Goal: Task Accomplishment & Management: Manage account settings

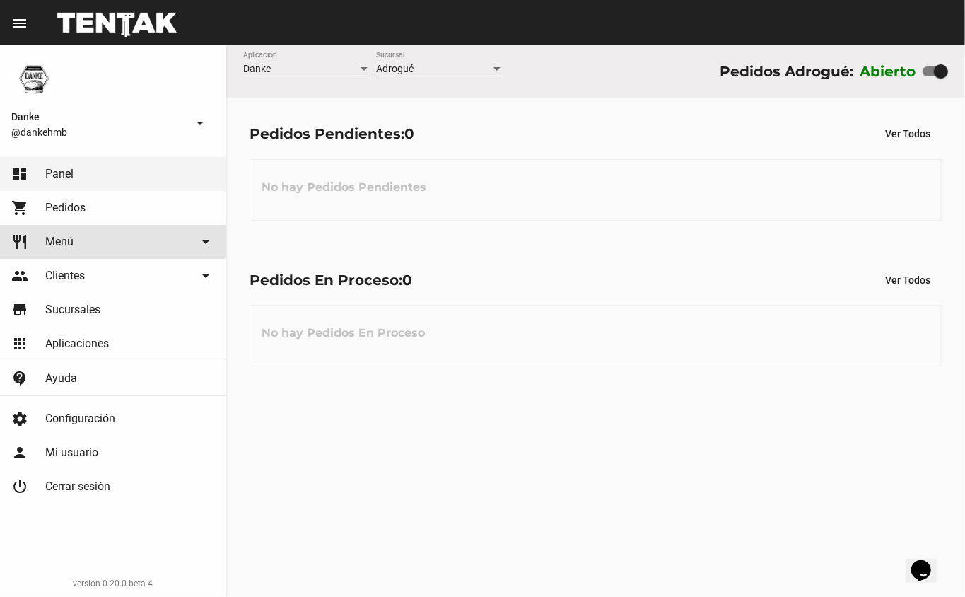
click at [54, 230] on link "restaurant Menú arrow_drop_down" at bounding box center [113, 242] width 226 height 34
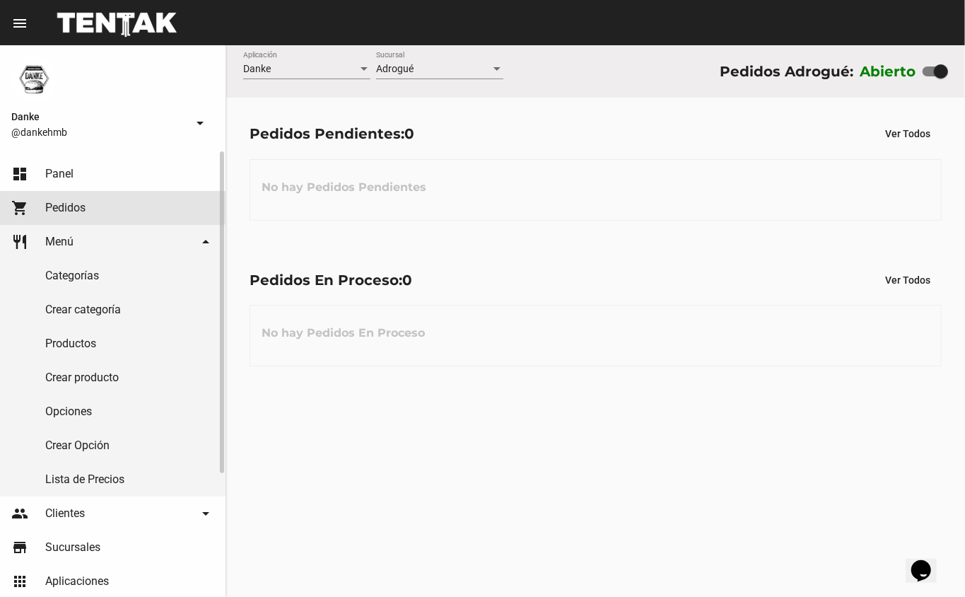
click at [68, 197] on link "shopping_cart Pedidos" at bounding box center [113, 208] width 226 height 34
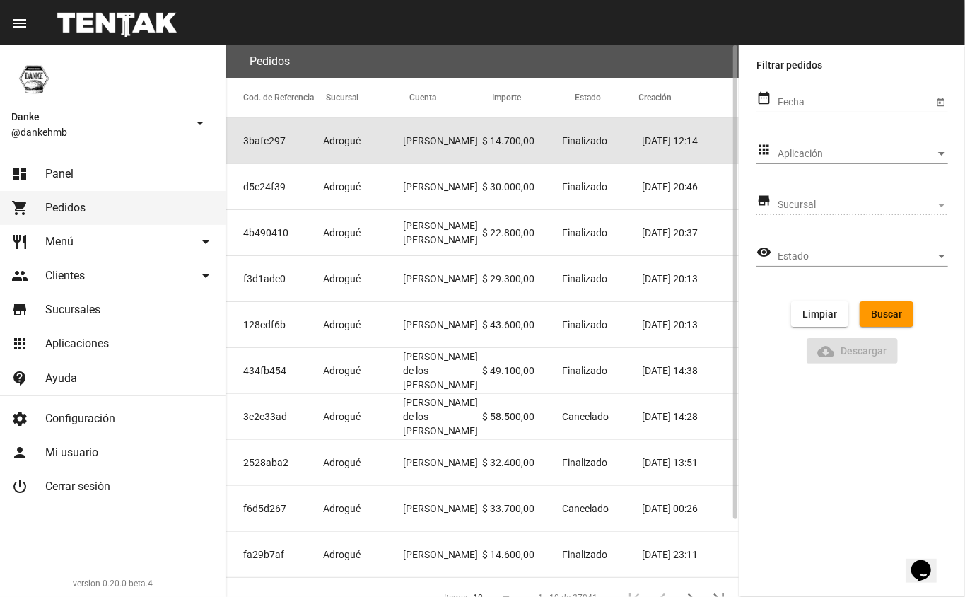
click at [368, 139] on mat-cell "Adrogué" at bounding box center [363, 140] width 80 height 45
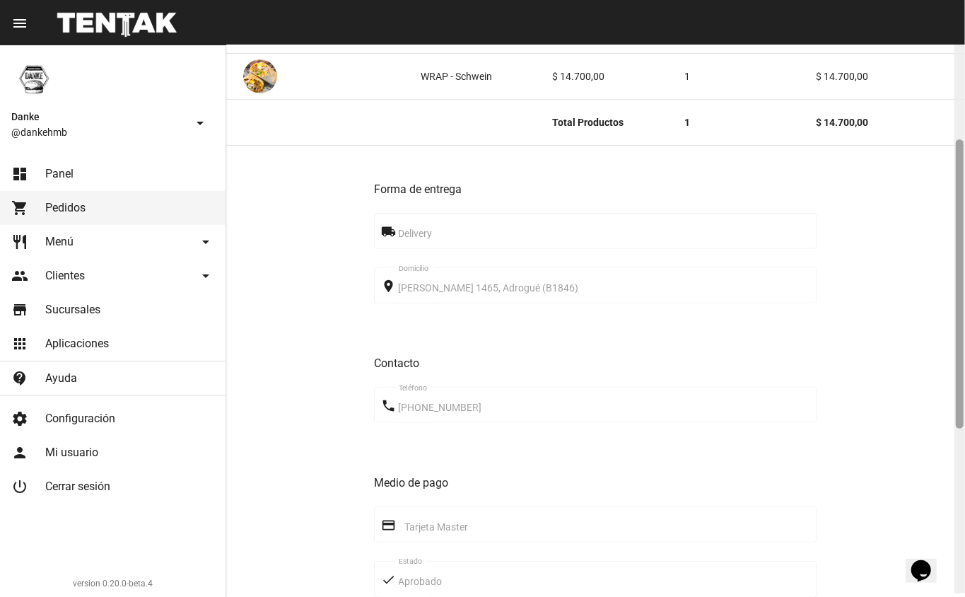
scroll to position [196, 0]
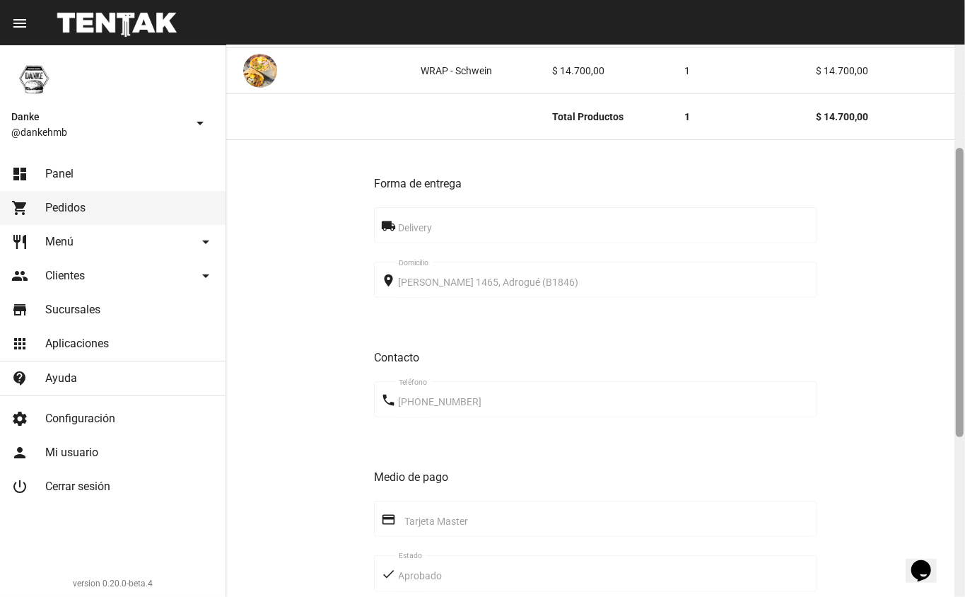
drag, startPoint x: 963, startPoint y: 83, endPoint x: 965, endPoint y: 187, distance: 103.3
click at [965, 187] on div at bounding box center [960, 321] width 11 height 552
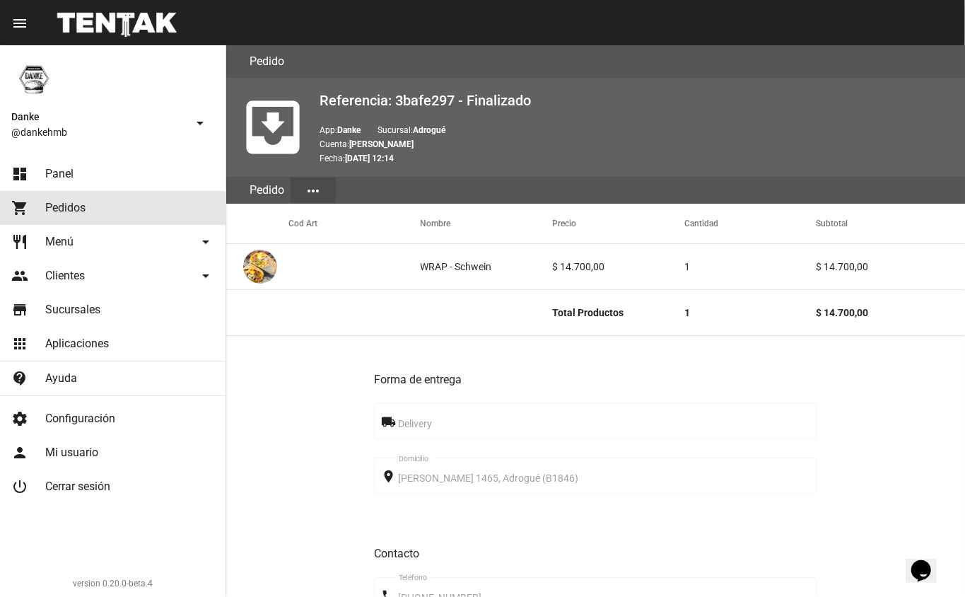
click at [91, 210] on link "shopping_cart Pedidos" at bounding box center [113, 208] width 226 height 34
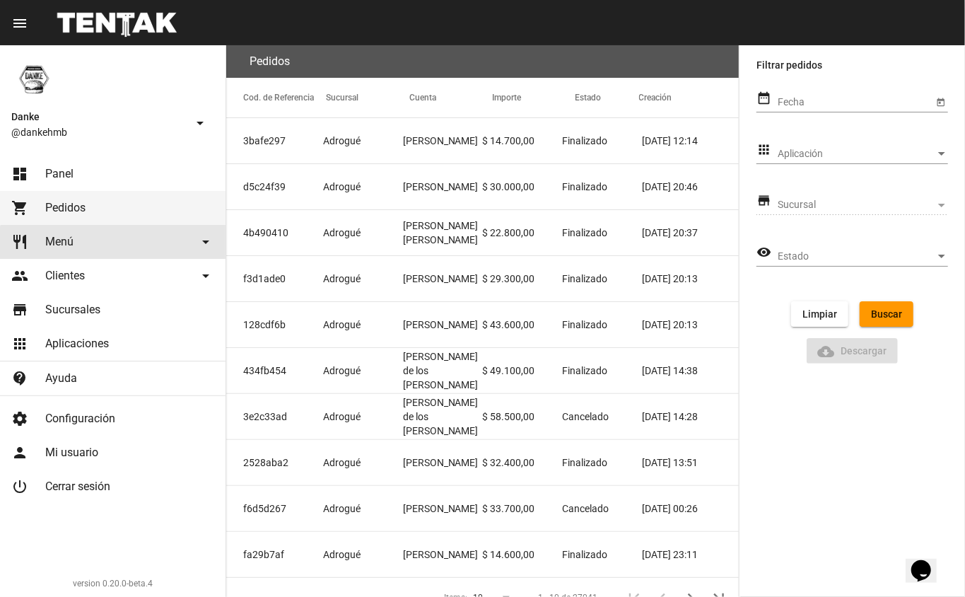
click at [132, 250] on link "restaurant Menú arrow_drop_down" at bounding box center [113, 242] width 226 height 34
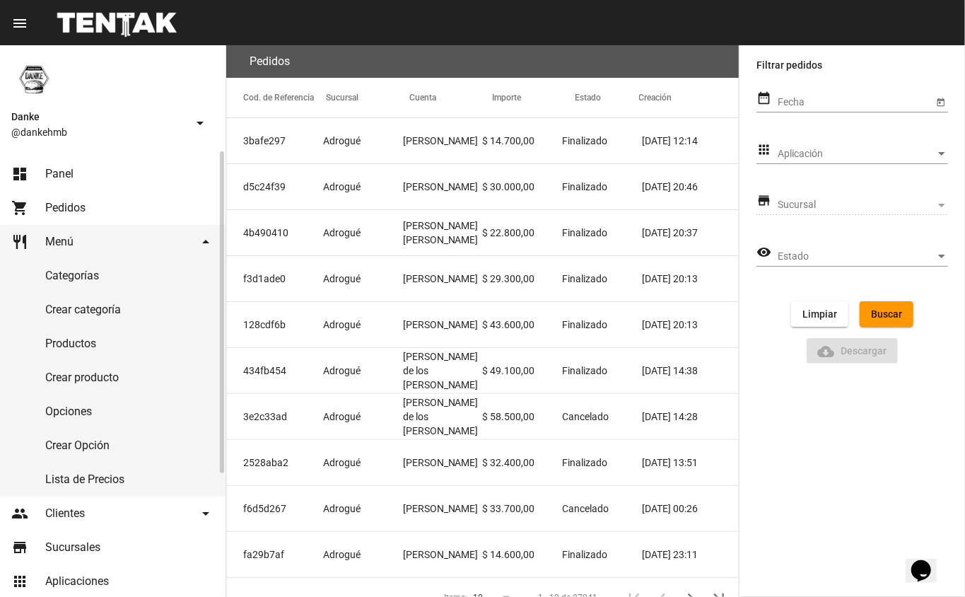
click at [132, 250] on link "restaurant Menú arrow_drop_down" at bounding box center [113, 242] width 226 height 34
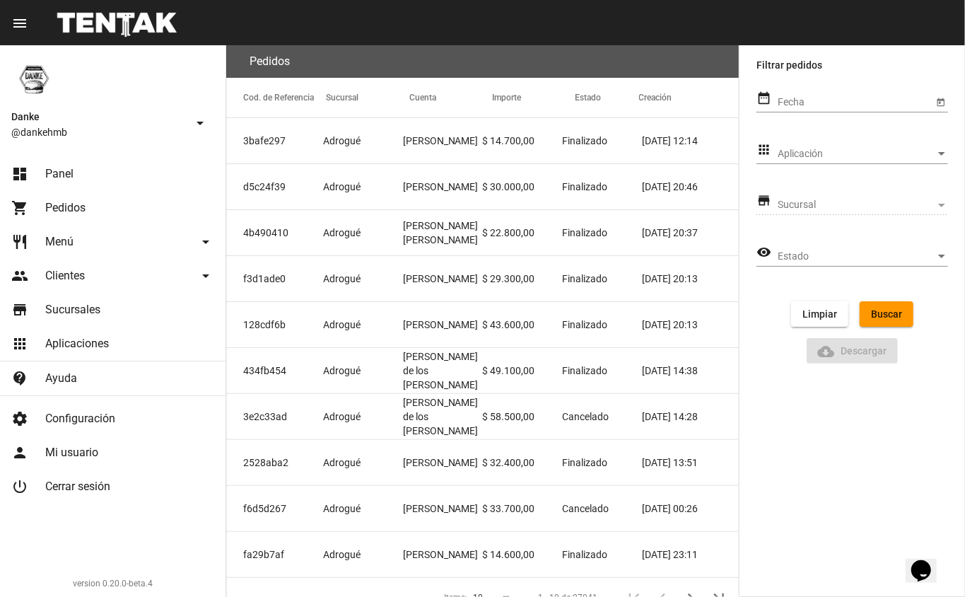
click at [65, 202] on span "Pedidos" at bounding box center [65, 208] width 40 height 14
click at [80, 168] on link "dashboard Panel" at bounding box center [113, 174] width 226 height 34
